Goal: Information Seeking & Learning: Learn about a topic

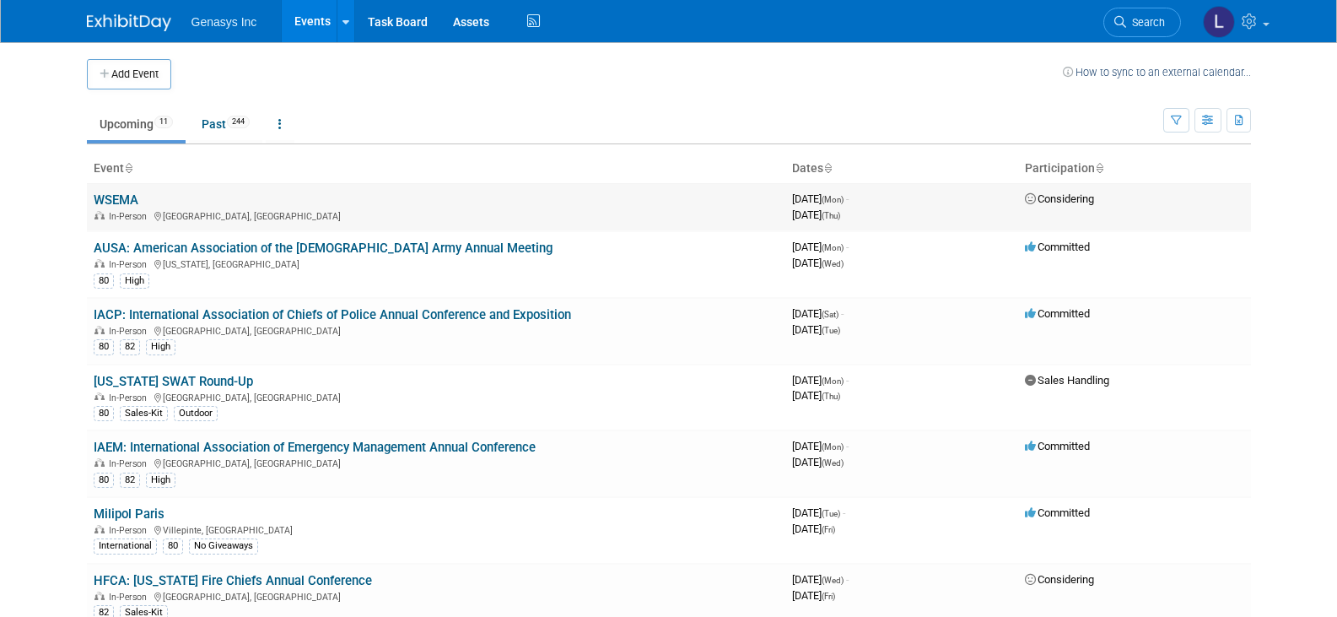
click at [130, 197] on link "WSEMA" at bounding box center [116, 199] width 45 height 15
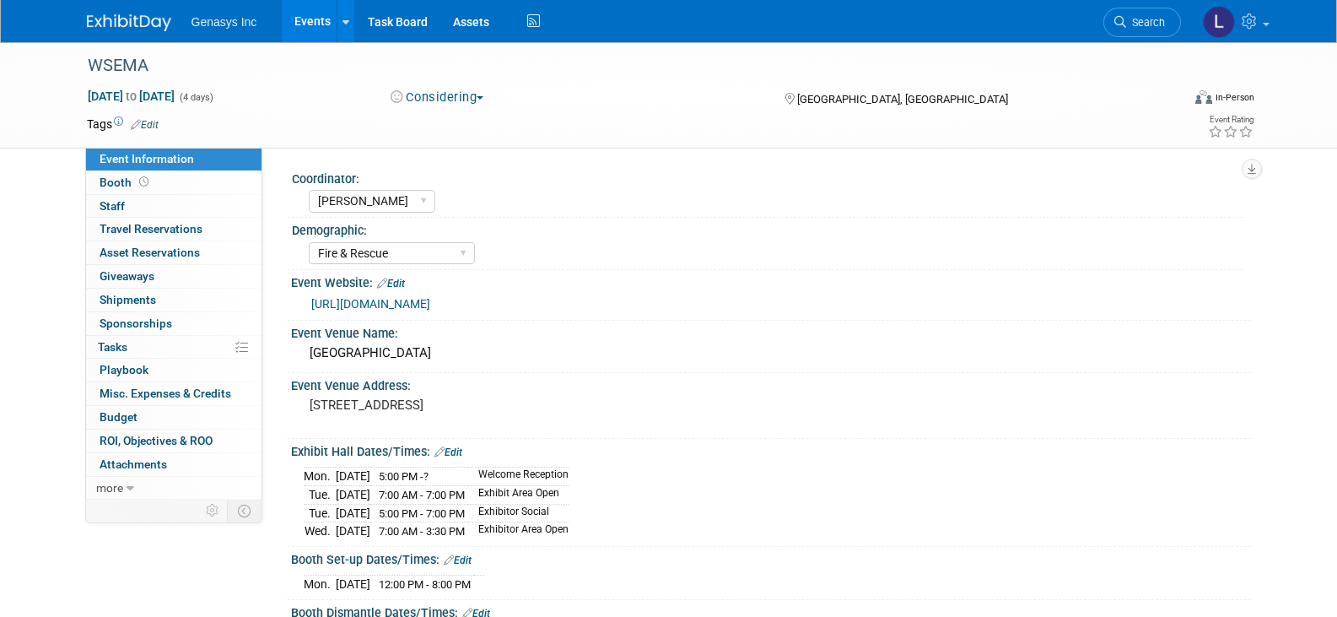
select select "[PERSON_NAME]"
select select "Fire & Rescue"
click at [127, 173] on link "Booth" at bounding box center [173, 182] width 175 height 23
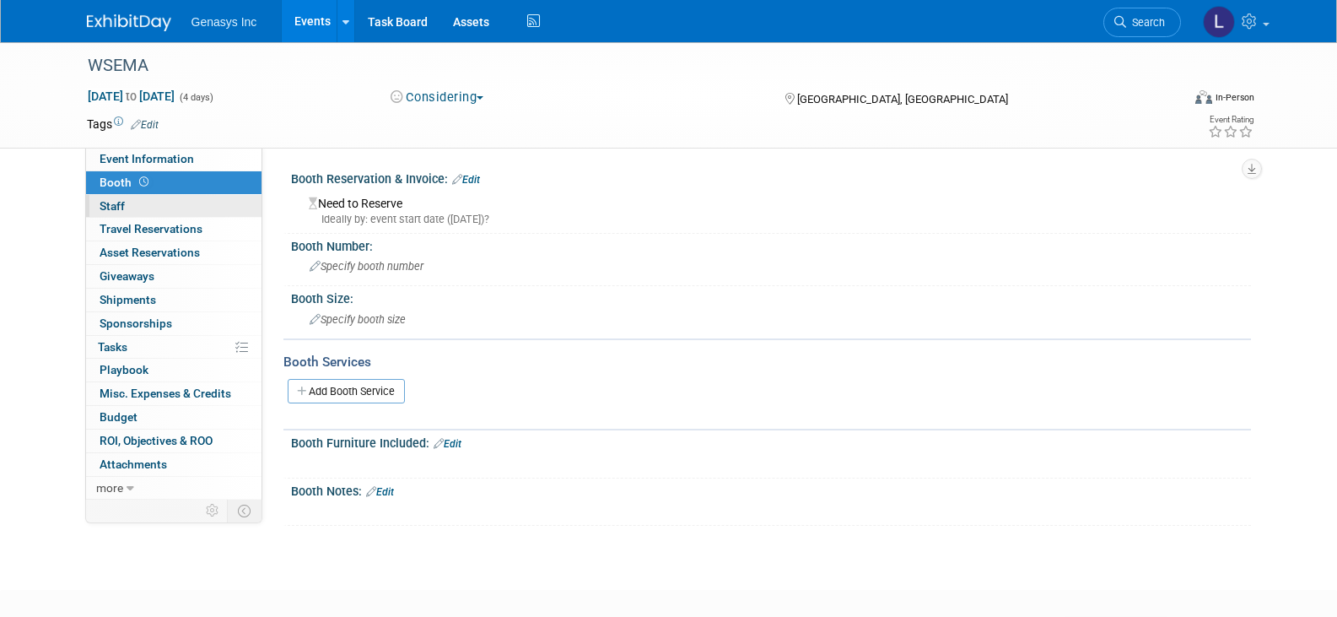
click at [120, 202] on span "Staff 0" at bounding box center [112, 205] width 25 height 13
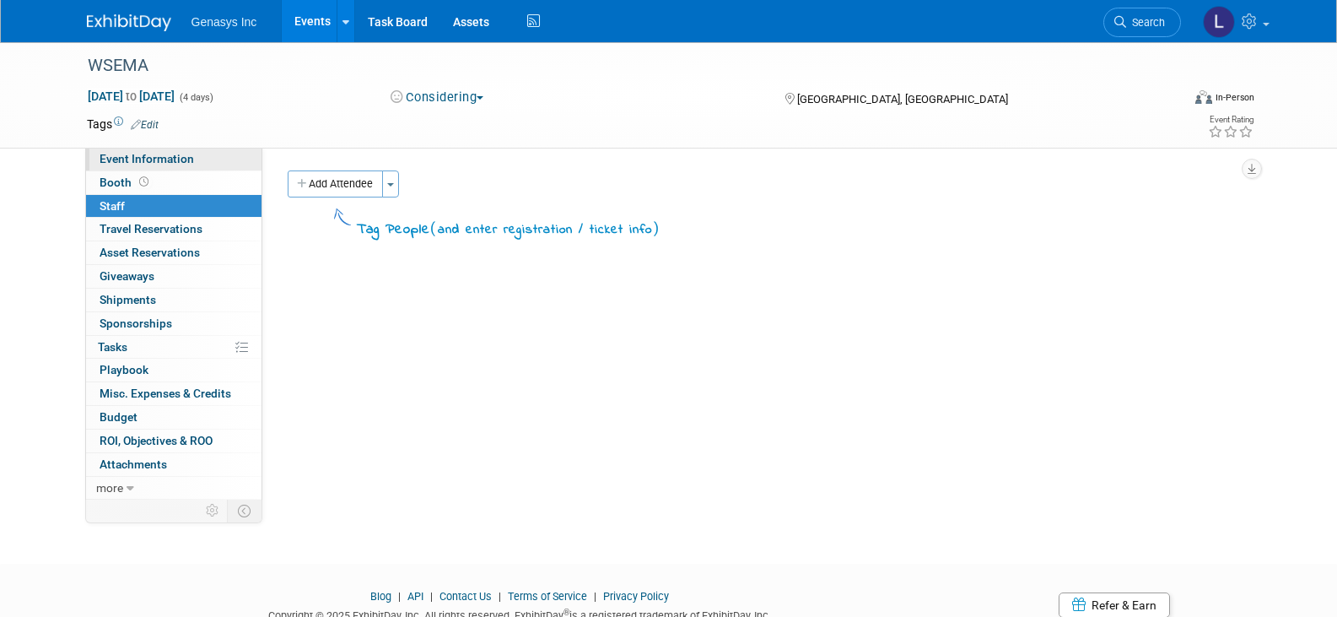
click at [120, 164] on span "Event Information" at bounding box center [147, 158] width 94 height 13
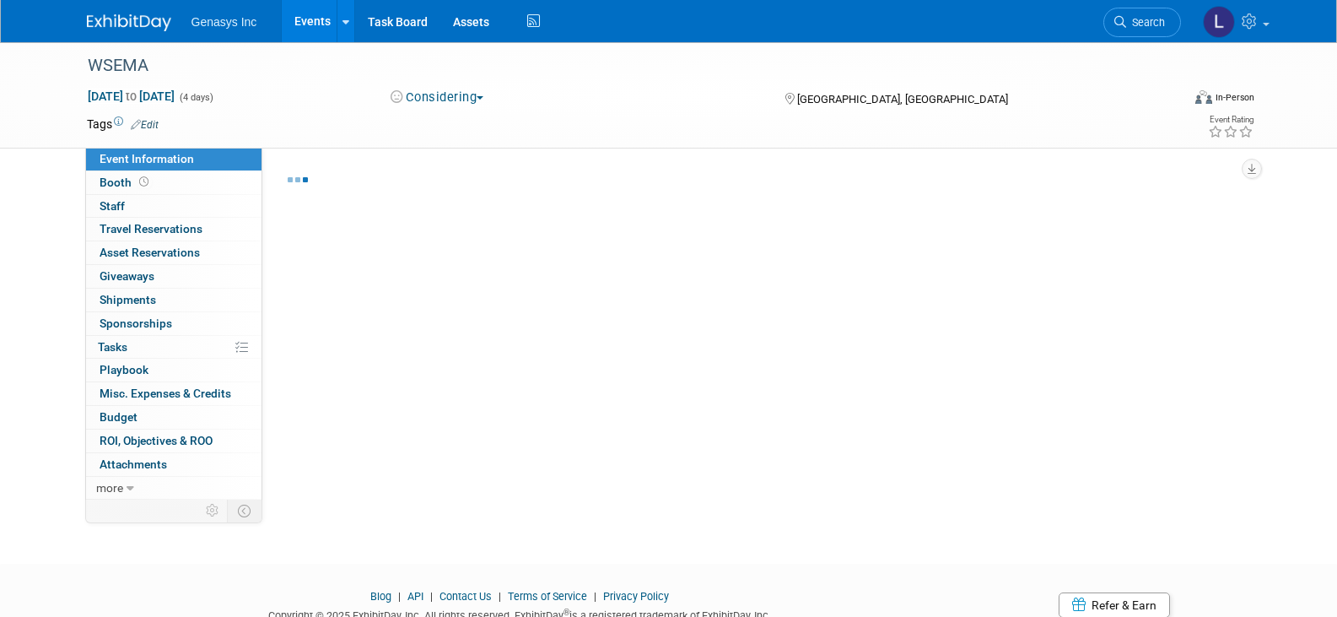
select select "[PERSON_NAME]"
select select "Fire & Rescue"
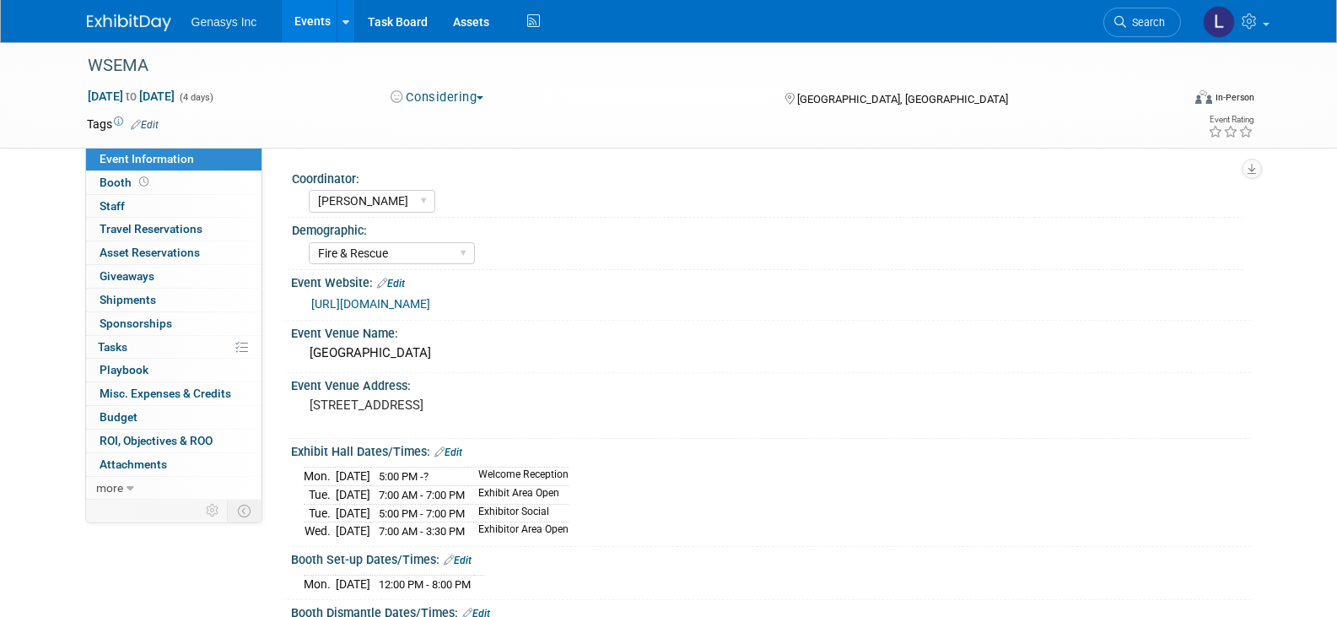
click at [429, 303] on link "[URL][DOMAIN_NAME]" at bounding box center [370, 303] width 119 height 13
click at [108, 175] on link "Booth" at bounding box center [173, 182] width 175 height 23
